Goal: Task Accomplishment & Management: Use online tool/utility

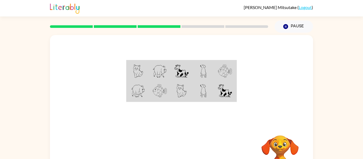
click at [209, 73] on td at bounding box center [203, 71] width 22 height 20
click at [237, 65] on div at bounding box center [181, 79] width 263 height 89
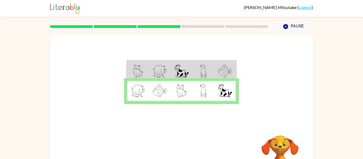
scroll to position [28, 0]
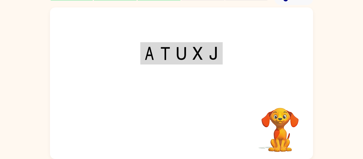
drag, startPoint x: 155, startPoint y: 91, endPoint x: 182, endPoint y: 120, distance: 40.0
click at [182, 121] on div "Your browser must support playing .mp4 files to use Literably. Please try using…" at bounding box center [181, 83] width 263 height 152
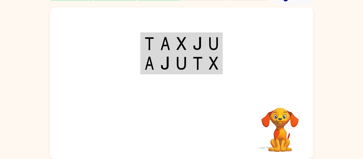
scroll to position [0, 0]
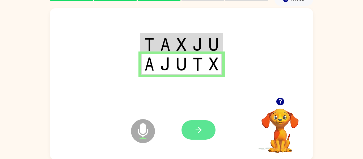
click at [201, 139] on button "button" at bounding box center [198, 129] width 34 height 19
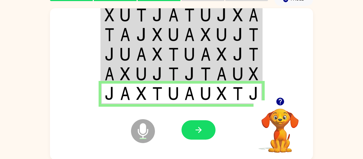
scroll to position [28, 0]
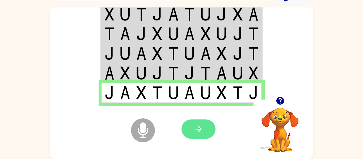
click at [195, 130] on icon "button" at bounding box center [198, 129] width 9 height 9
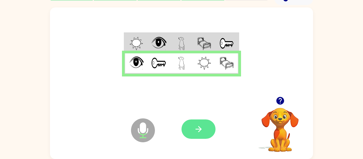
click at [197, 130] on icon "button" at bounding box center [198, 129] width 9 height 9
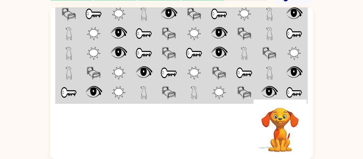
click at [145, 31] on img at bounding box center [143, 33] width 17 height 13
click at [140, 15] on td at bounding box center [143, 14] width 25 height 20
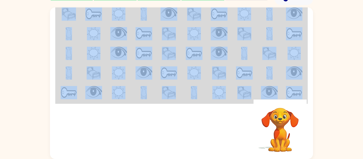
click at [140, 15] on td at bounding box center [143, 14] width 25 height 20
click at [175, 101] on div "Your browser must support playing .mp4 files to use Literably. Please try using…" at bounding box center [181, 129] width 263 height 60
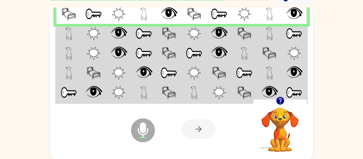
click at [128, 23] on td at bounding box center [118, 14] width 25 height 20
click at [128, 24] on td at bounding box center [118, 14] width 25 height 20
click at [130, 28] on td at bounding box center [118, 34] width 25 height 20
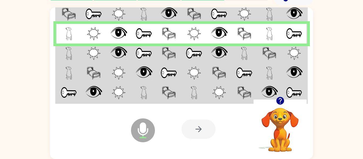
click at [198, 54] on img at bounding box center [194, 53] width 17 height 13
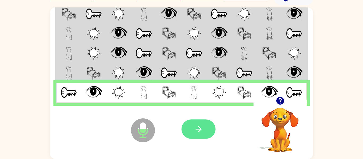
click at [196, 132] on icon "button" at bounding box center [198, 129] width 9 height 9
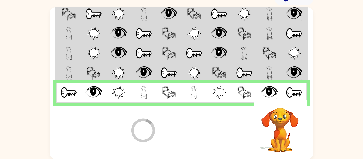
scroll to position [18, 0]
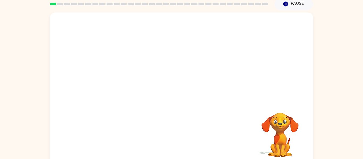
scroll to position [28, 0]
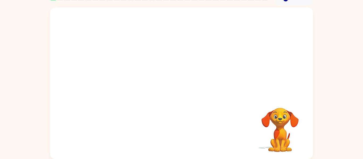
click at [221, 92] on div at bounding box center [181, 51] width 263 height 89
click at [279, 124] on video "Your browser must support playing .mp4 files to use Literably. Please try using…" at bounding box center [279, 126] width 53 height 53
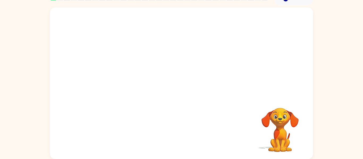
click at [279, 124] on video "Your browser must support playing .mp4 files to use Literably. Please try using…" at bounding box center [279, 126] width 53 height 53
click at [280, 123] on video "Your browser must support playing .mp4 files to use Literably. Please try using…" at bounding box center [279, 126] width 53 height 53
click at [279, 123] on video "Your browser must support playing .mp4 files to use Literably. Please try using…" at bounding box center [279, 126] width 53 height 53
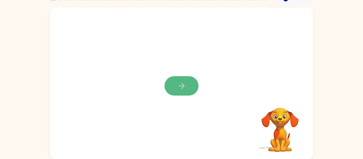
click at [182, 86] on icon "button" at bounding box center [181, 86] width 6 height 6
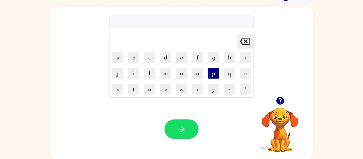
click at [214, 70] on button "p" at bounding box center [213, 73] width 11 height 11
type button "p"
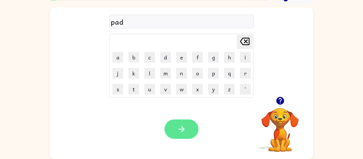
click at [173, 126] on button "button" at bounding box center [181, 129] width 34 height 19
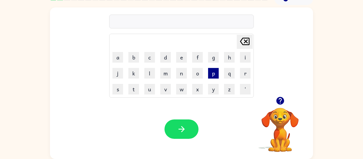
click at [210, 68] on button "p" at bounding box center [213, 73] width 11 height 11
click at [121, 58] on button "a" at bounding box center [117, 57] width 11 height 11
click at [179, 62] on button "e" at bounding box center [181, 57] width 11 height 11
click at [239, 46] on icon "[PERSON_NAME] last character input" at bounding box center [244, 41] width 13 height 13
click at [245, 44] on icon "[PERSON_NAME] last character input" at bounding box center [244, 41] width 13 height 13
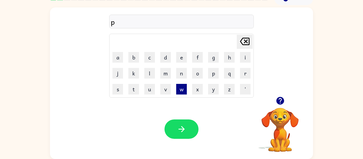
type button "delete"
click at [244, 44] on icon "[PERSON_NAME] last character input" at bounding box center [244, 41] width 13 height 13
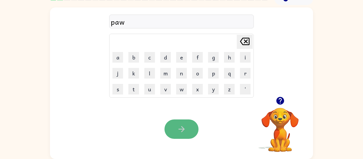
click at [168, 124] on button "button" at bounding box center [181, 129] width 34 height 19
click at [178, 116] on div "Your browser must support playing .mp4 files to use Literably. Please try using…" at bounding box center [181, 129] width 263 height 60
click at [177, 136] on button "button" at bounding box center [181, 129] width 34 height 19
click at [179, 135] on button "button" at bounding box center [181, 129] width 34 height 19
click at [175, 127] on button "button" at bounding box center [181, 129] width 34 height 19
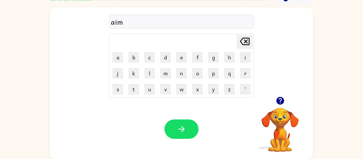
click at [177, 115] on div "Your browser must support playing .mp4 files to use Literably. Please try using…" at bounding box center [181, 129] width 263 height 60
click at [181, 130] on icon "button" at bounding box center [181, 129] width 9 height 9
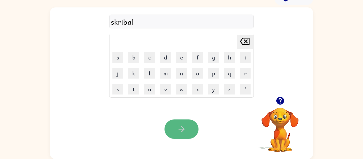
click at [182, 123] on button "button" at bounding box center [181, 129] width 34 height 19
click at [187, 131] on button "button" at bounding box center [181, 129] width 34 height 19
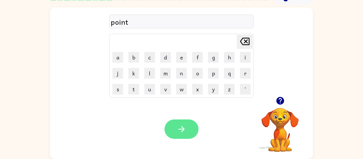
click at [184, 125] on icon "button" at bounding box center [181, 129] width 9 height 9
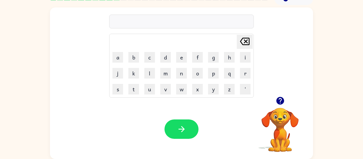
click at [281, 100] on icon "button" at bounding box center [279, 100] width 9 height 9
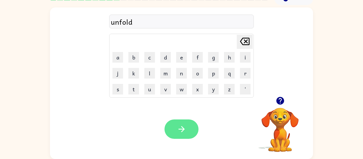
click at [195, 127] on button "button" at bounding box center [181, 129] width 34 height 19
click at [177, 129] on icon "button" at bounding box center [181, 129] width 9 height 9
click at [183, 133] on icon "button" at bounding box center [181, 129] width 9 height 9
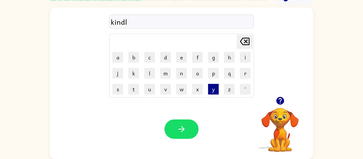
click at [210, 89] on button "y" at bounding box center [213, 89] width 11 height 11
click at [185, 140] on div "Your browser must support playing .mp4 files to use Literably. Please try using…" at bounding box center [181, 129] width 263 height 60
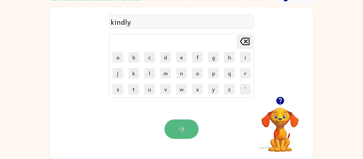
click at [185, 131] on icon "button" at bounding box center [181, 129] width 9 height 9
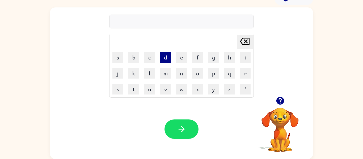
click at [167, 60] on button "d" at bounding box center [165, 57] width 11 height 11
click at [147, 76] on button "l" at bounding box center [149, 73] width 11 height 11
click at [121, 55] on button "a" at bounding box center [117, 57] width 11 height 11
click at [215, 88] on button "y" at bounding box center [213, 89] width 11 height 11
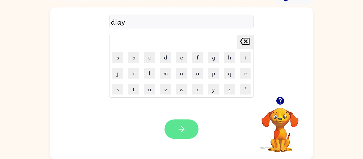
click at [176, 134] on button "button" at bounding box center [181, 129] width 34 height 19
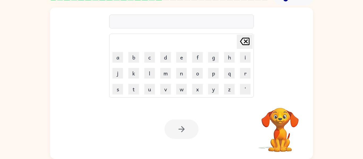
click at [236, 86] on td "z" at bounding box center [229, 89] width 15 height 15
click at [227, 89] on button "z" at bounding box center [229, 89] width 11 height 11
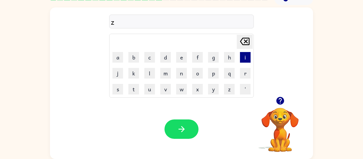
click at [248, 55] on button "i" at bounding box center [245, 57] width 11 height 11
type button "i"
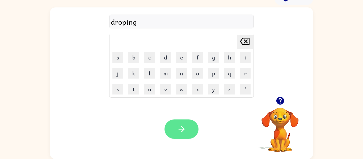
click at [175, 125] on button "button" at bounding box center [181, 129] width 34 height 19
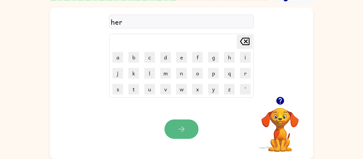
click at [188, 126] on button "button" at bounding box center [181, 129] width 34 height 19
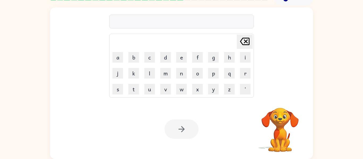
click at [116, 22] on div at bounding box center [181, 22] width 145 height 14
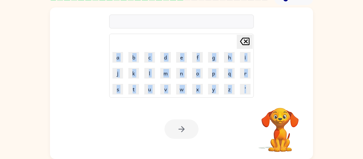
click at [165, 43] on td "[PERSON_NAME] last character input" at bounding box center [181, 42] width 143 height 15
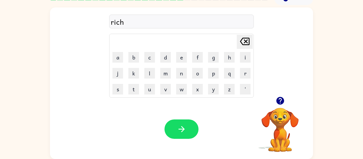
click at [243, 42] on icon "[PERSON_NAME] last character input" at bounding box center [244, 41] width 13 height 13
click at [177, 59] on button "e" at bounding box center [181, 57] width 11 height 11
click at [181, 60] on button "e" at bounding box center [181, 57] width 11 height 11
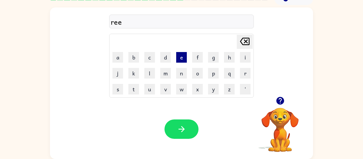
type button "e"
click at [248, 43] on icon "[PERSON_NAME] last character input" at bounding box center [244, 41] width 13 height 13
type button "delete"
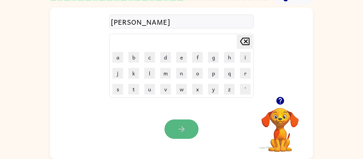
click at [180, 129] on icon "button" at bounding box center [181, 129] width 9 height 9
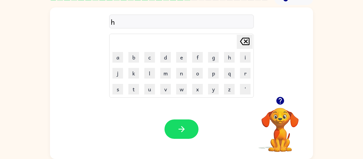
click at [281, 101] on icon "button" at bounding box center [280, 101] width 8 height 8
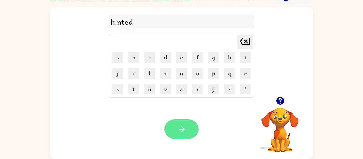
click at [188, 125] on button "button" at bounding box center [181, 129] width 34 height 19
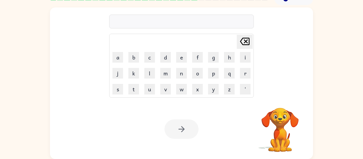
click at [188, 125] on div at bounding box center [181, 129] width 34 height 19
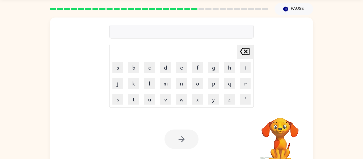
scroll to position [17, 0]
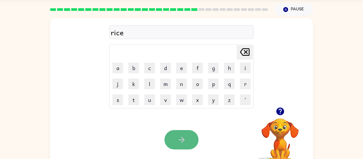
click at [180, 138] on icon "button" at bounding box center [181, 139] width 9 height 9
click at [181, 136] on icon "button" at bounding box center [181, 139] width 9 height 9
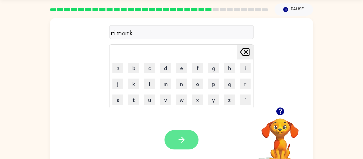
click at [193, 143] on button "button" at bounding box center [181, 139] width 34 height 19
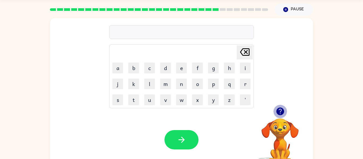
click at [280, 112] on icon "button" at bounding box center [279, 111] width 9 height 9
click at [137, 104] on button "t" at bounding box center [133, 100] width 11 height 11
click at [137, 105] on button "t" at bounding box center [133, 100] width 11 height 11
type button "t"
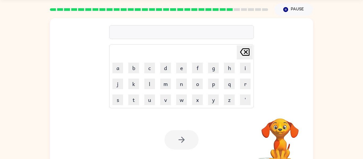
click at [242, 51] on icon "[PERSON_NAME] last character input" at bounding box center [244, 52] width 13 height 13
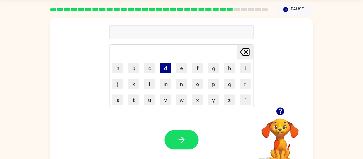
click at [162, 72] on button "d" at bounding box center [165, 68] width 11 height 11
click at [247, 68] on button "i" at bounding box center [245, 68] width 11 height 11
click at [117, 102] on button "s" at bounding box center [117, 100] width 11 height 11
type button "s"
click at [165, 103] on button "v" at bounding box center [165, 100] width 11 height 11
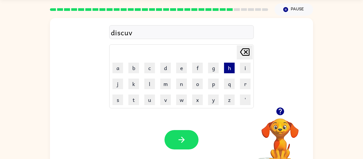
type button "v"
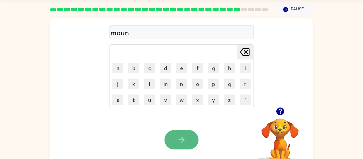
click at [182, 146] on button "button" at bounding box center [181, 139] width 34 height 19
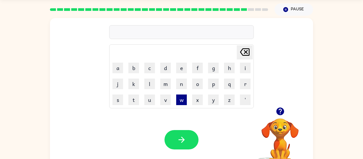
click at [179, 102] on button "w" at bounding box center [181, 100] width 11 height 11
type button "w"
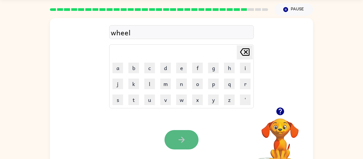
click at [183, 137] on icon "button" at bounding box center [181, 139] width 9 height 9
